Goal: Information Seeking & Learning: Learn about a topic

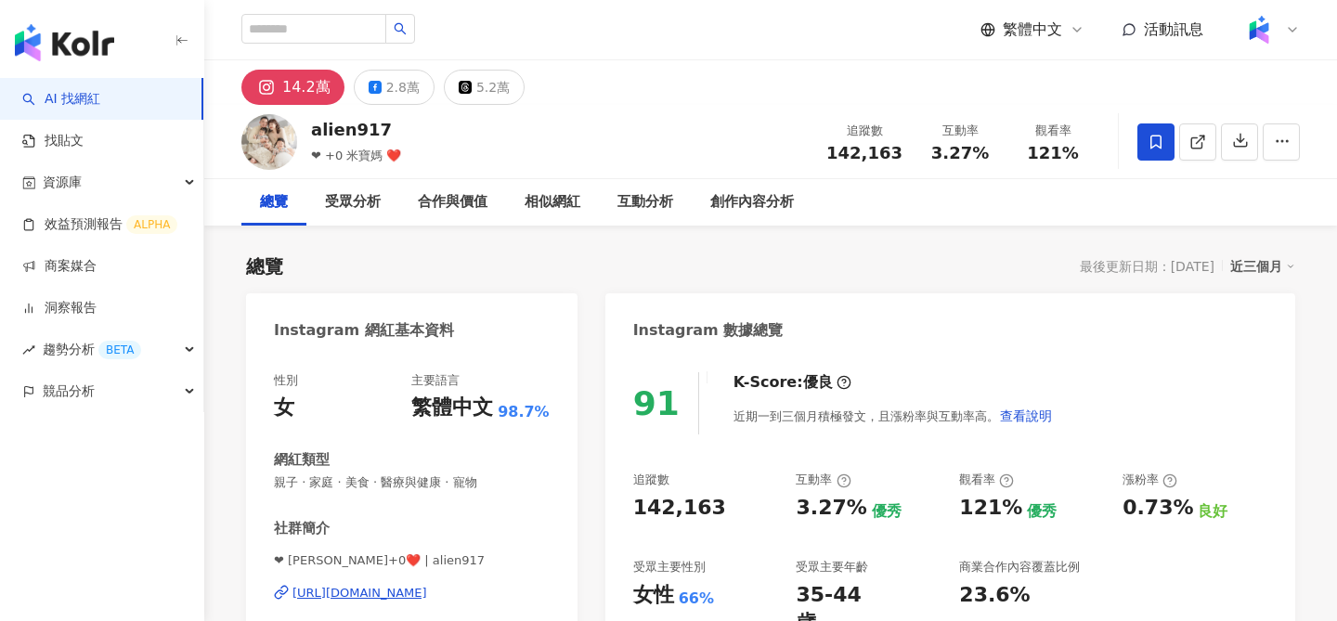
click at [349, 154] on span "❤ +0 米寶媽 ❤️" at bounding box center [356, 156] width 90 height 14
copy div "❤ +0 米寶媽 ❤️"
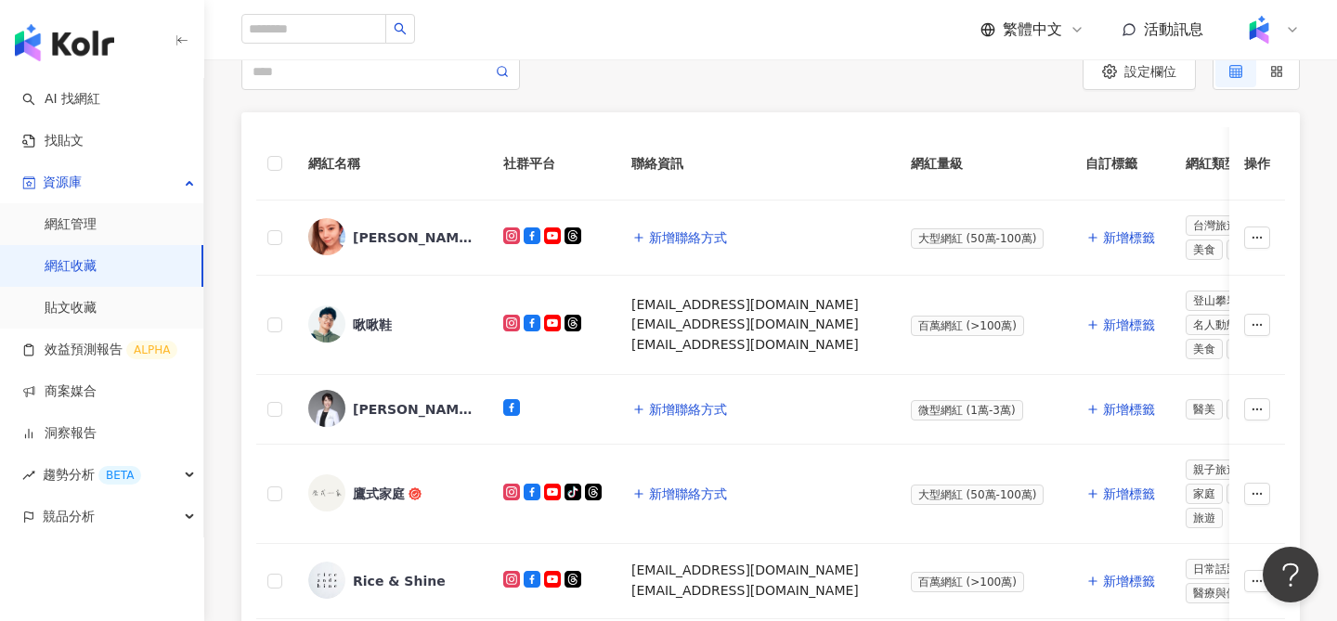
click at [97, 269] on link "網紅收藏" at bounding box center [71, 266] width 52 height 19
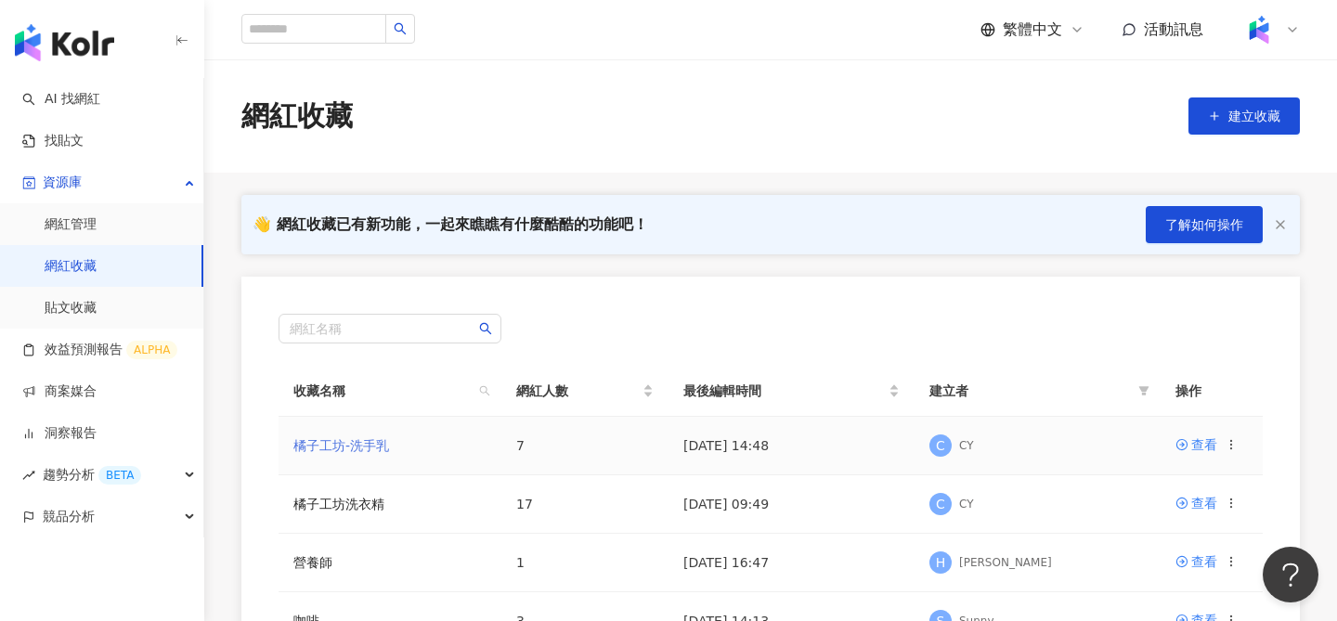
click at [368, 448] on link "橘子工坊-洗手乳" at bounding box center [341, 445] width 96 height 15
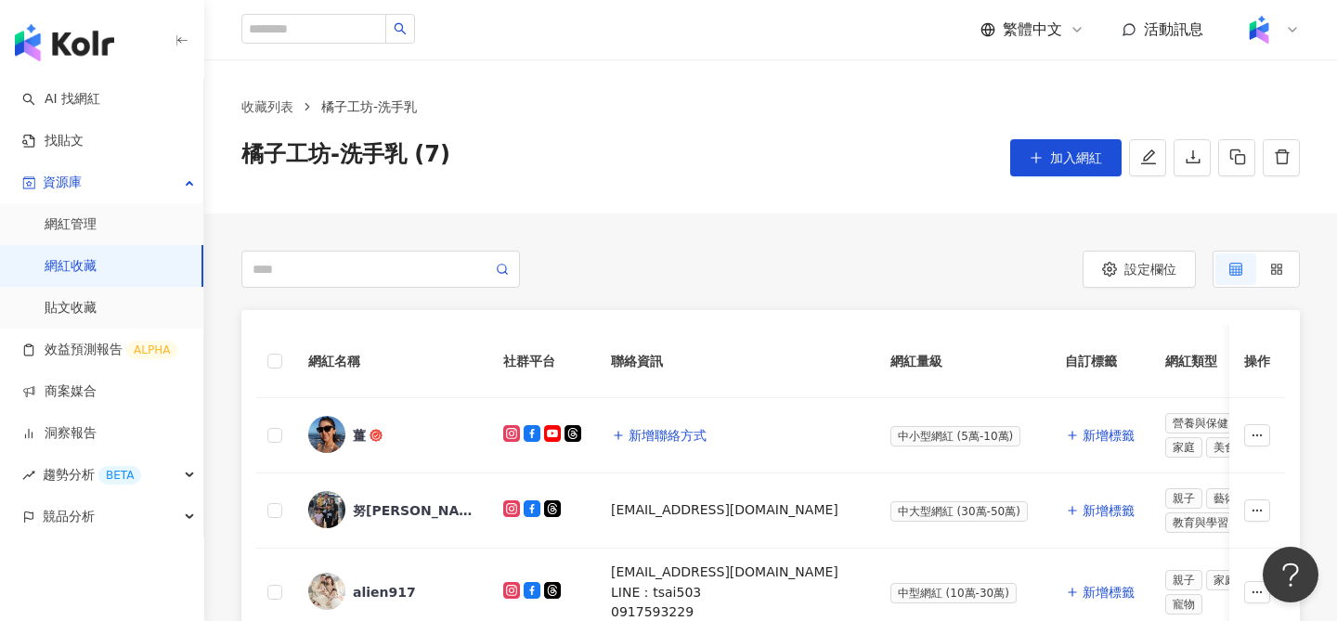
click at [379, 163] on span "橘子工坊-洗手乳 (7)" at bounding box center [345, 157] width 209 height 37
copy div "橘子工坊-洗手乳 (7) 加入網紅"
